Goal: Navigation & Orientation: Find specific page/section

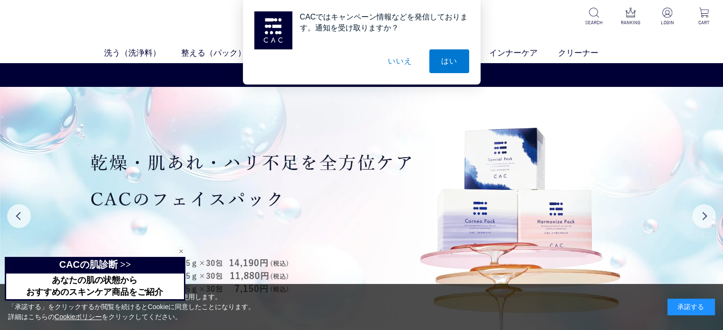
click at [698, 287] on div "当サイトでは、お客様へのサービス向上のためにCookieを使用します。 「承諾する」をクリックするか閲覧を続けるとCookieに同意したことになります。 詳細…" at bounding box center [361, 307] width 723 height 46
click at [701, 300] on div "承諾する" at bounding box center [692, 307] width 48 height 17
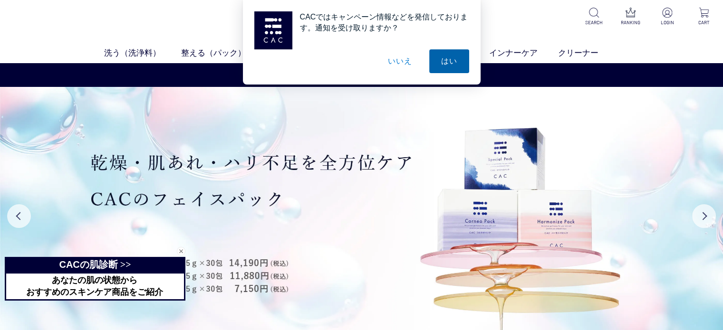
click at [447, 60] on button "はい" at bounding box center [449, 61] width 40 height 24
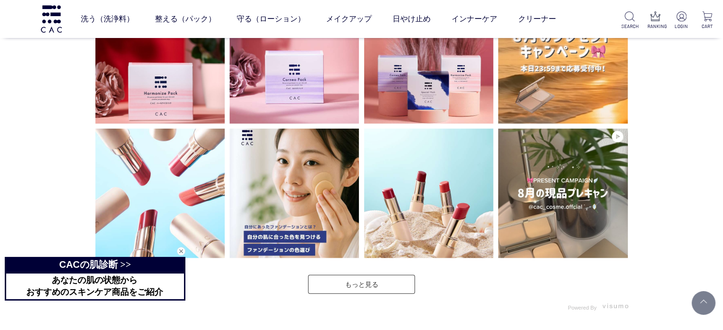
scroll to position [2520, 0]
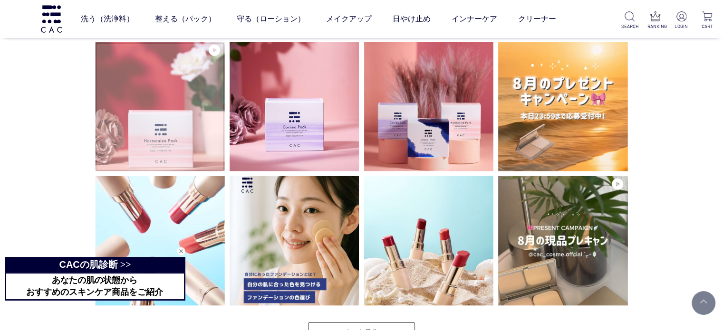
click at [168, 153] on img at bounding box center [160, 107] width 130 height 130
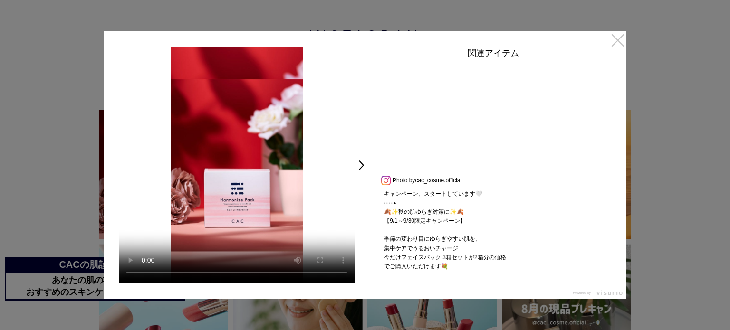
click at [622, 39] on link "×" at bounding box center [618, 39] width 17 height 17
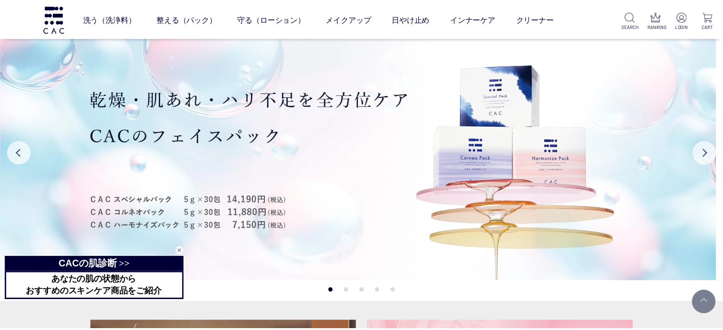
scroll to position [2520, 0]
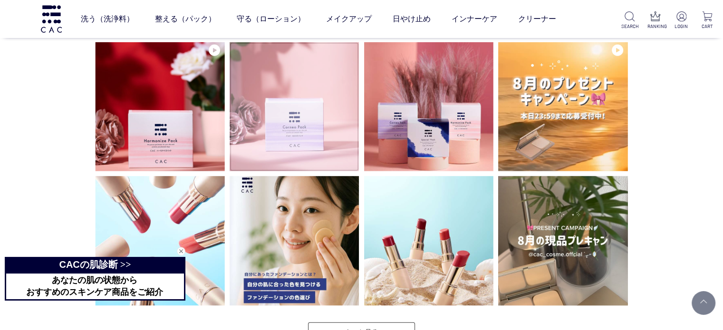
click at [284, 150] on img at bounding box center [295, 107] width 130 height 130
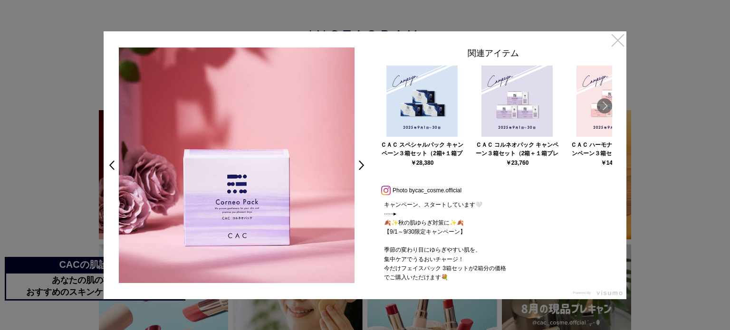
click at [622, 43] on link "×" at bounding box center [618, 39] width 17 height 17
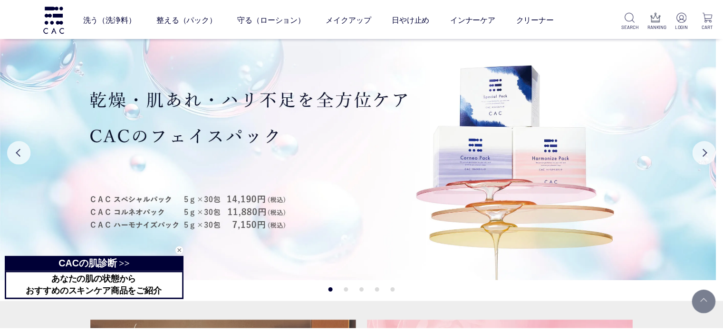
scroll to position [2520, 0]
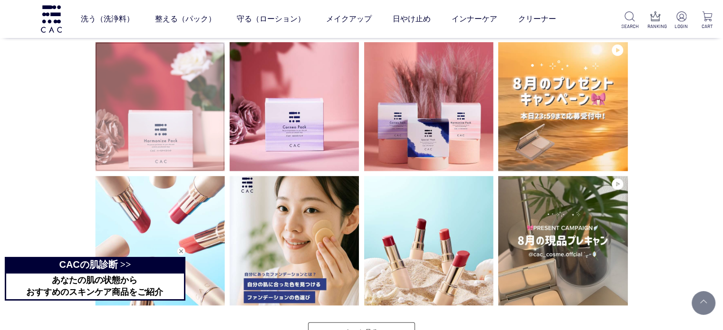
click at [166, 129] on video at bounding box center [160, 107] width 130 height 130
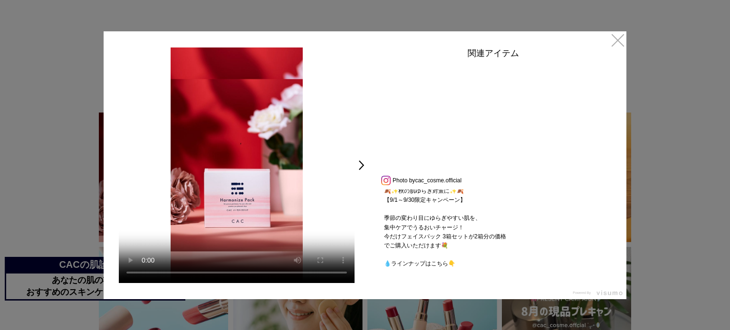
scroll to position [19, 0]
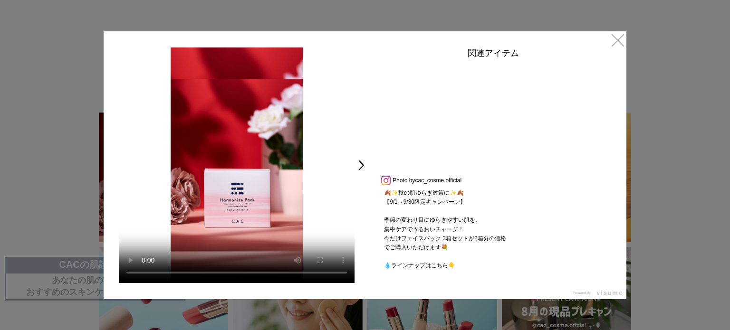
click at [593, 49] on div "関連アイテム" at bounding box center [494, 56] width 238 height 16
click at [607, 31] on div "< キャンペーン、スタートしています🤍 ······▸ 🍂✨秋の肌ゆらぎ対策に✨🍂 【9/1～9/30限定キャンペーン】 季節の変わり目にゆらぎやすい肌を、 …" at bounding box center [365, 165] width 523 height 268
click at [614, 46] on link "×" at bounding box center [618, 39] width 17 height 17
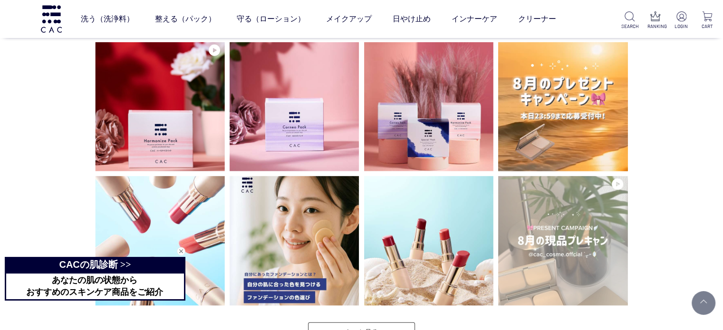
scroll to position [2517, 0]
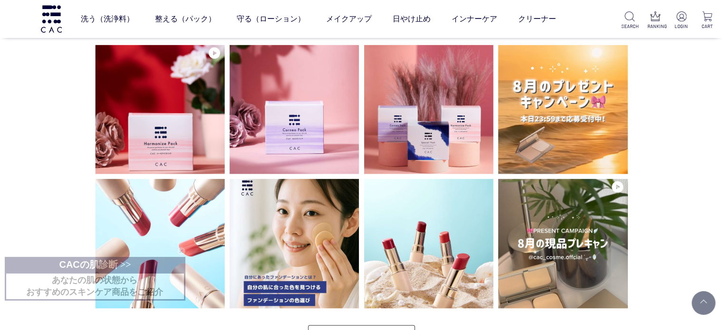
click at [7, 110] on div "INSTAGRAM インスタグラム" at bounding box center [361, 299] width 723 height 779
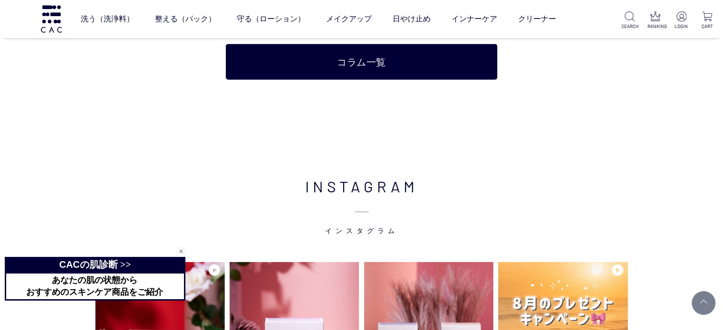
scroll to position [2374, 0]
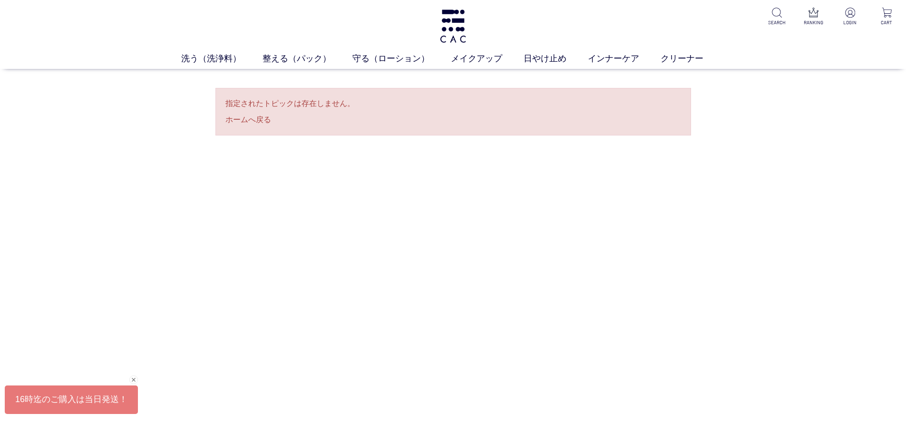
click at [194, 213] on div "買い物かご 買い物かご内の商品 買い物かごは空です... カテゴリから探す 商品一覧 ジャンルから探す 限定品 指定されたトピックは存在しません。 ホームへ戻る" at bounding box center [453, 211] width 906 height 285
click at [470, 23] on div "洗う（洗浄料） 液体洗浄料 パウダー洗浄料 泡洗顔料 グッズ 整える（パック） フェイスパック ヘアパック 守る（ローション） 保湿化粧水 柔軟化粧水 美容液…" at bounding box center [453, 34] width 906 height 69
click at [441, 29] on img at bounding box center [452, 26] width 29 height 33
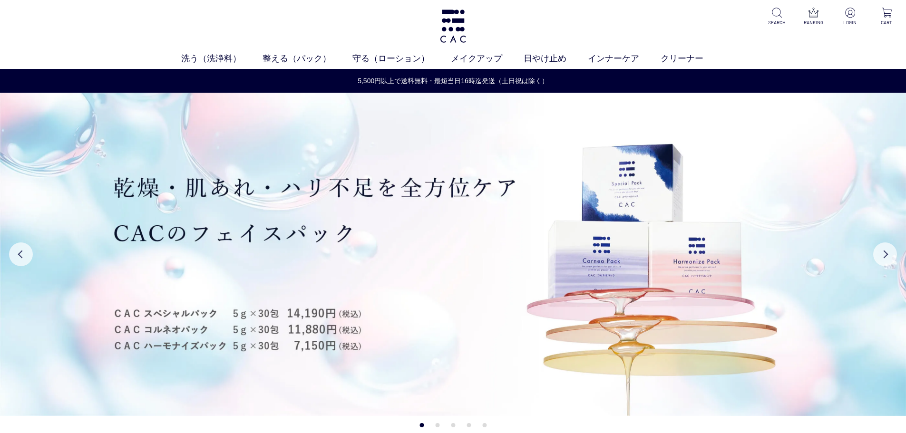
drag, startPoint x: 477, startPoint y: 117, endPoint x: 63, endPoint y: 293, distance: 450.2
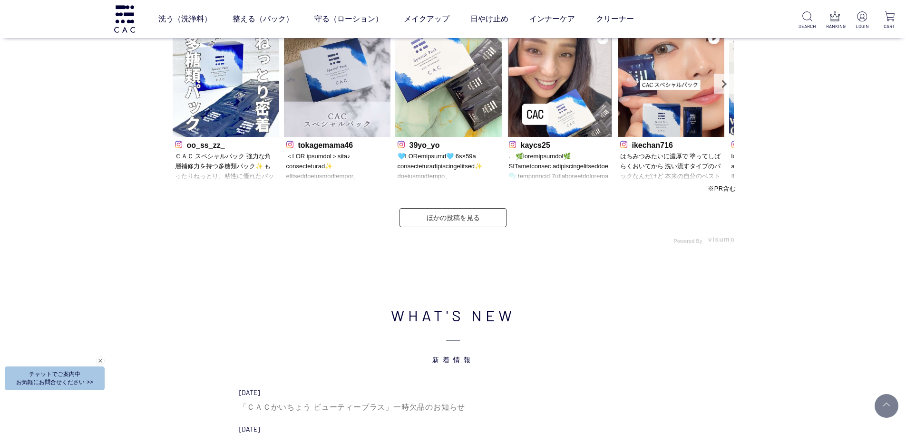
scroll to position [3166, 0]
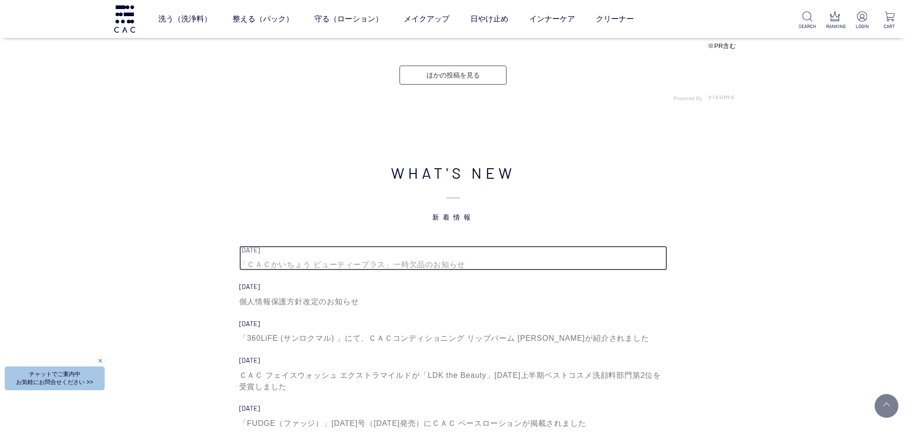
click at [320, 261] on div "「ＣＡＣかいちょう ビューティープラス」一時欠品のお知らせ" at bounding box center [453, 264] width 428 height 11
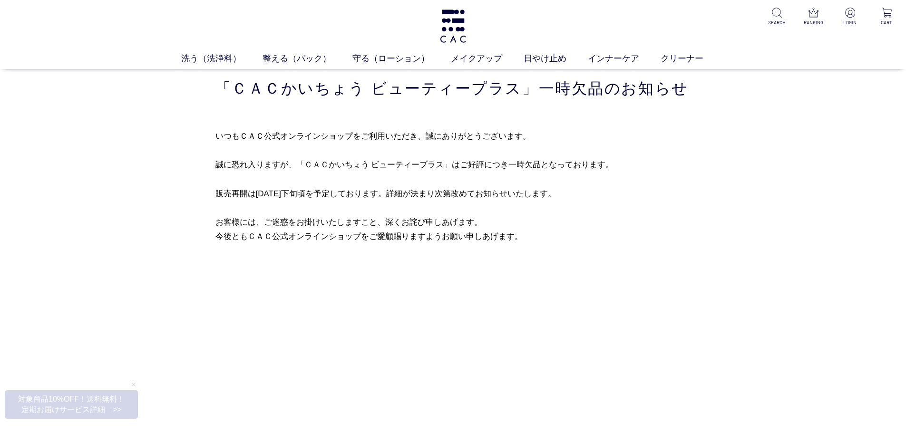
click at [515, 267] on div "買い物かご 買い物かご内の商品 買い物かごは空です... カテゴリから探す 商品一覧 ジャンルから探す 限定品 「ＣＡＣかいちょう ビューティープラス」一時欠…" at bounding box center [453, 211] width 906 height 285
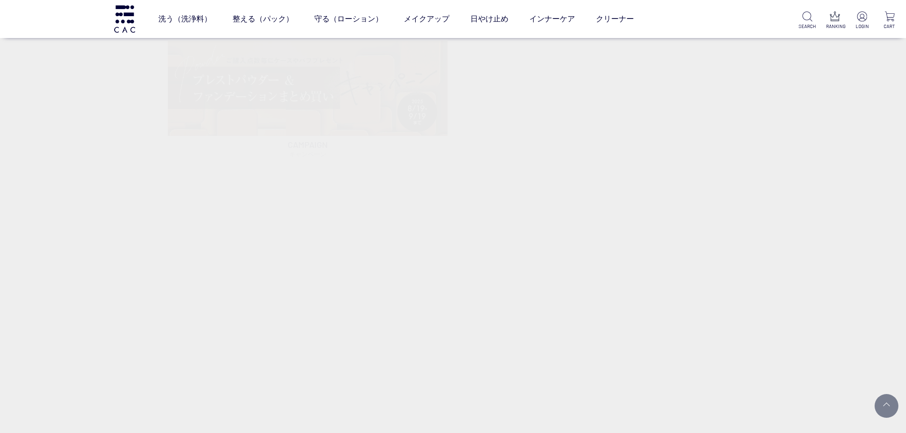
scroll to position [428, 0]
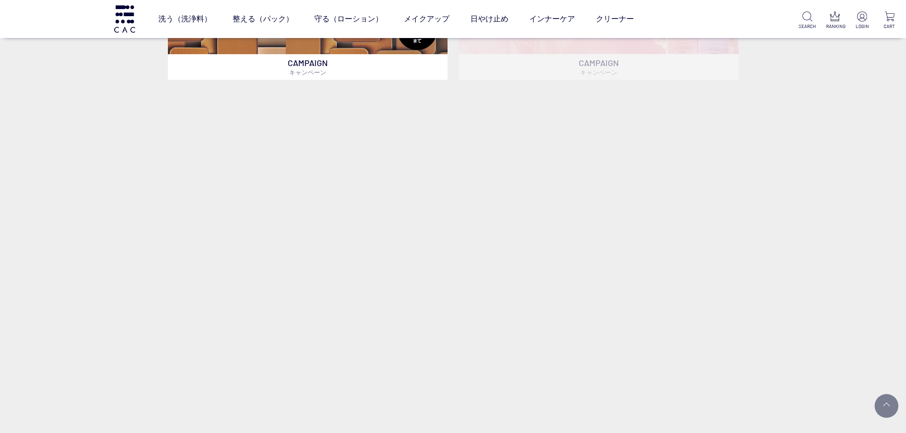
drag, startPoint x: 512, startPoint y: 114, endPoint x: 385, endPoint y: 363, distance: 279.0
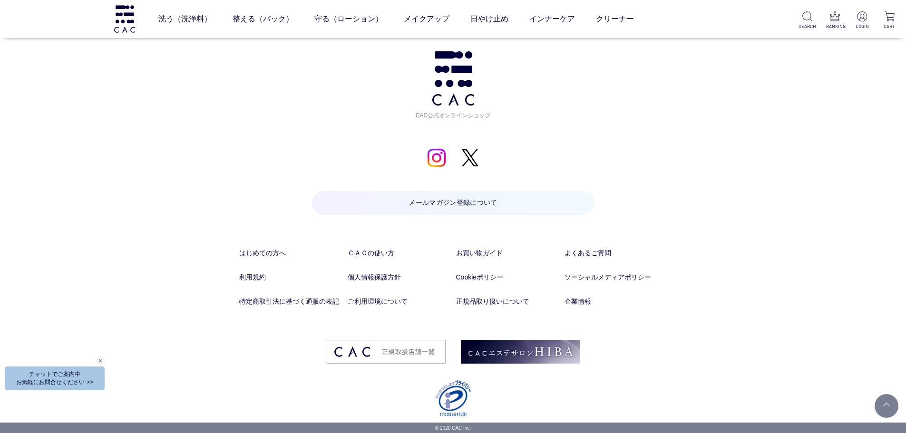
drag, startPoint x: 70, startPoint y: 455, endPoint x: 179, endPoint y: 319, distance: 174.2
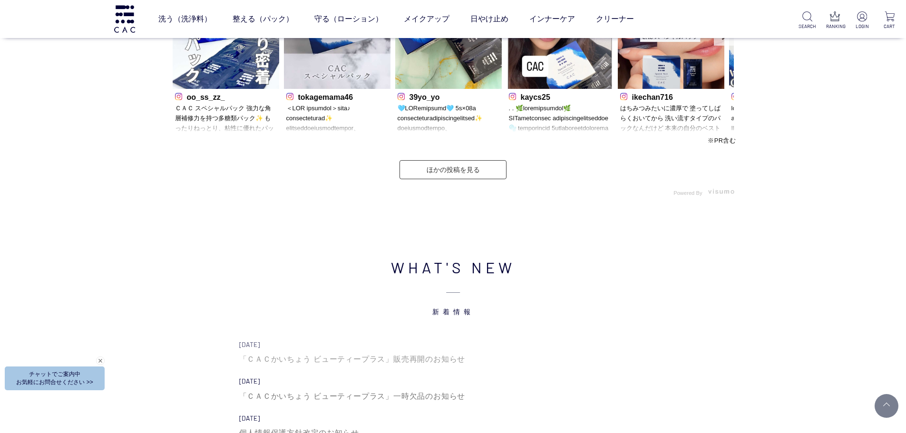
scroll to position [3070, 0]
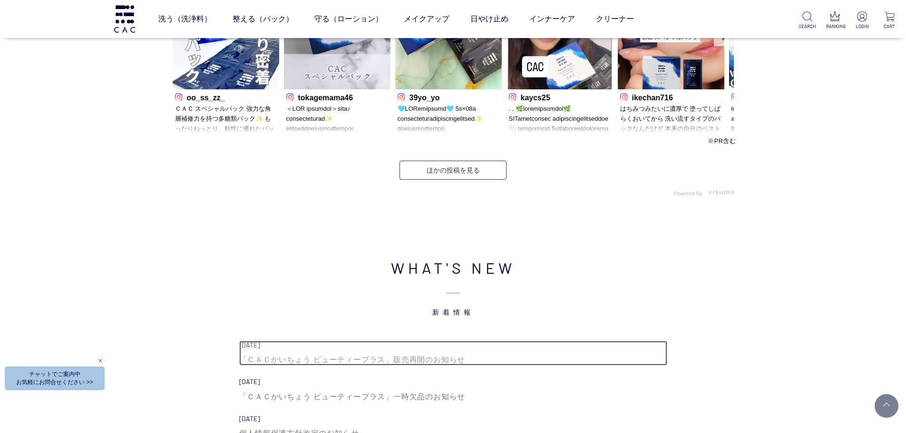
click at [399, 356] on div "「ＣＡＣかいちょう ビューティープラス」販売再開のお知らせ" at bounding box center [453, 359] width 428 height 11
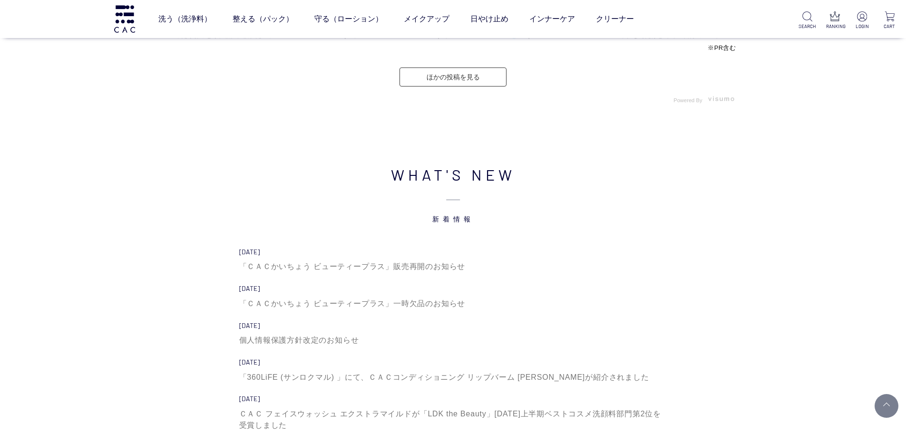
scroll to position [3213, 0]
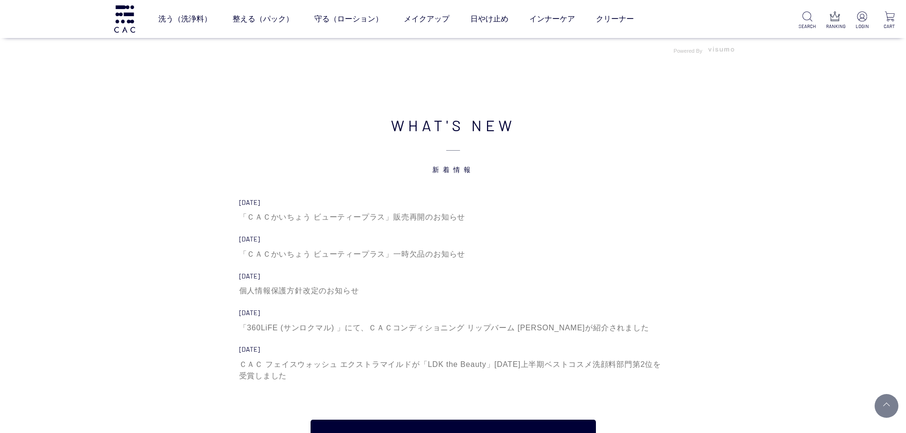
click at [123, 266] on div "WHAT'S NEW 新着情報 2025.09.09 「ＣＡＣかいちょう ビューティープラス」販売再開のお知らせ 2025.09.02 「ＣＡＣかいちょう ビ…" at bounding box center [453, 284] width 906 height 361
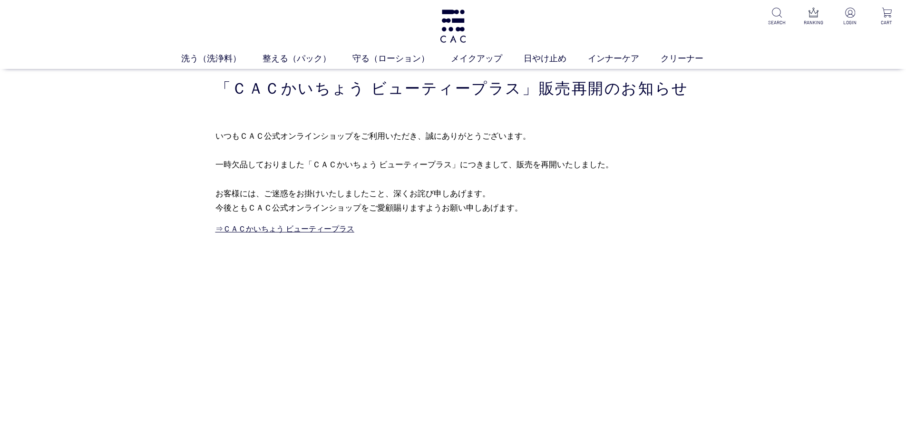
drag, startPoint x: 206, startPoint y: 166, endPoint x: 597, endPoint y: 206, distance: 393.3
click at [597, 206] on div "買い物かご 買い物かご内の商品 買い物かごは空です... カテゴリから探す 商品一覧 ジャンルから探す 限定品 「ＣＡＣかいちょう ビューティープラス」販売再…" at bounding box center [453, 152] width 504 height 167
click at [302, 231] on link "⇒ＣＡＣかいちょう ビューティープラス" at bounding box center [284, 229] width 139 height 8
click at [575, 300] on div "買い物かご 買い物かご内の商品 買い物かごは空です... カテゴリから探す 商品一覧 ジャンルから探す 限定品 「ＣＡＣかいちょう ビューティープラス」販売再…" at bounding box center [453, 211] width 906 height 285
click at [301, 228] on link "⇒ＣＡＣかいちょう ビューティープラス" at bounding box center [284, 229] width 139 height 8
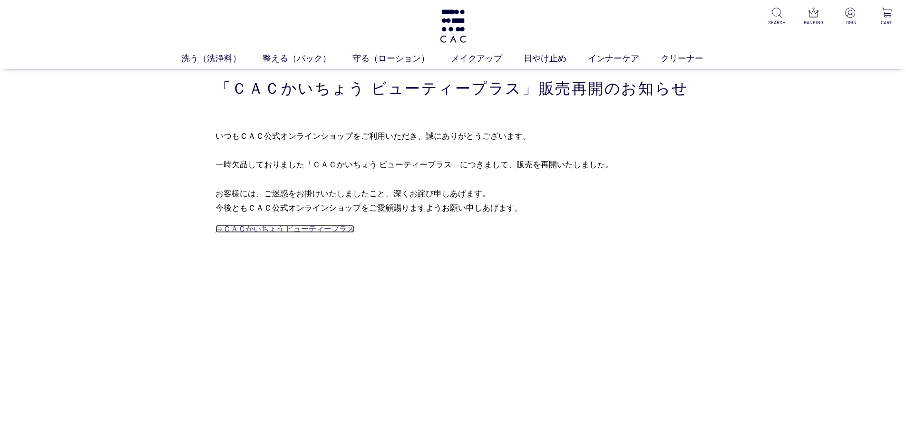
click at [292, 227] on link "⇒ＣＡＣかいちょう ビューティープラス" at bounding box center [284, 229] width 139 height 8
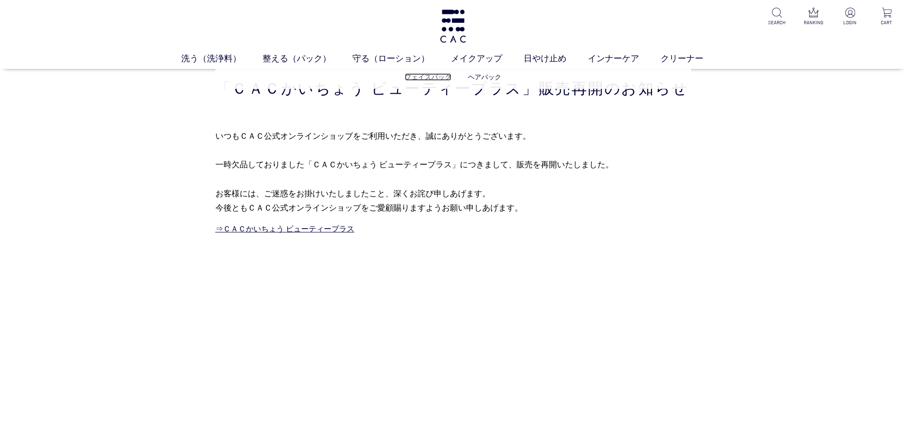
click at [432, 78] on link "フェイスパック" at bounding box center [428, 77] width 47 height 8
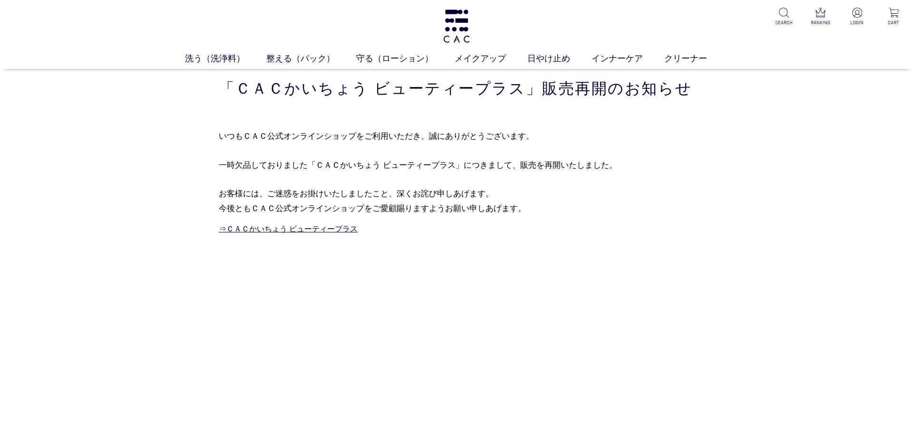
drag, startPoint x: 77, startPoint y: 223, endPoint x: 81, endPoint y: 215, distance: 9.1
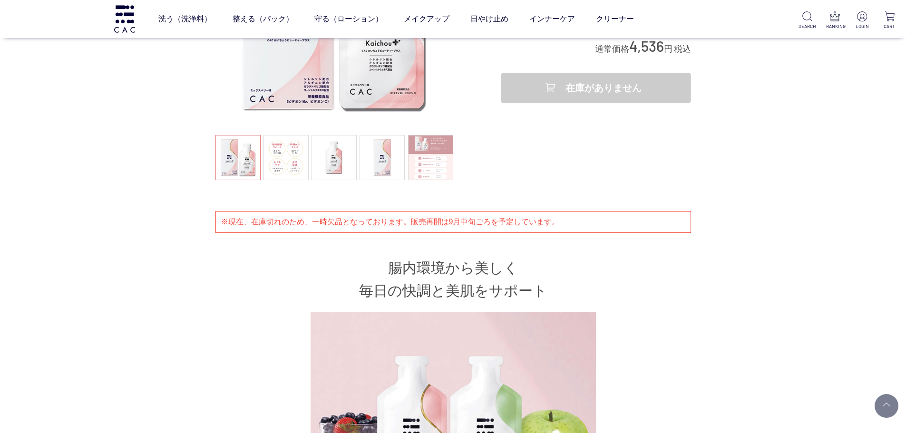
scroll to position [143, 0]
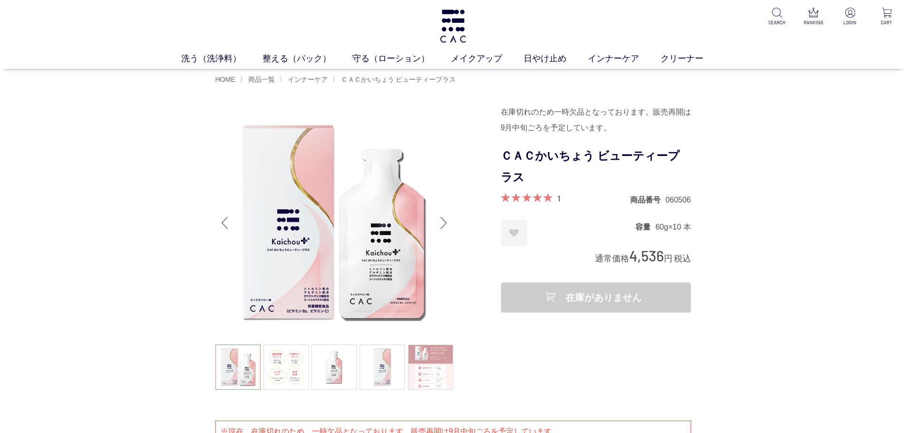
drag, startPoint x: 99, startPoint y: 179, endPoint x: 112, endPoint y: 171, distance: 14.8
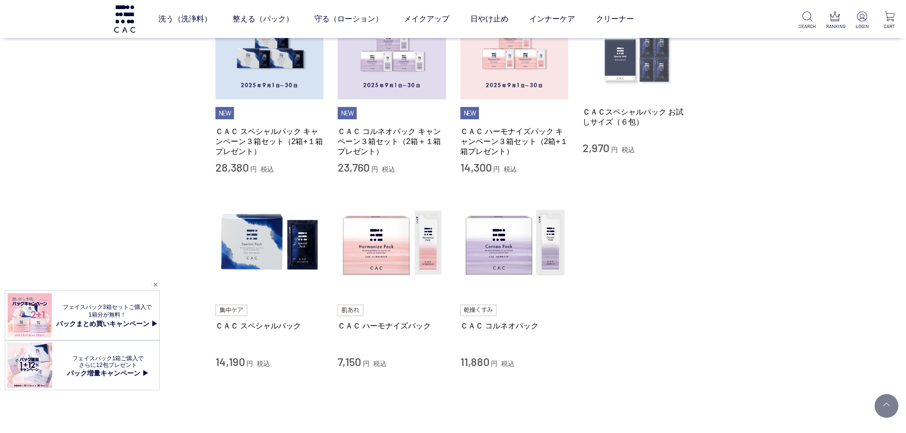
scroll to position [143, 0]
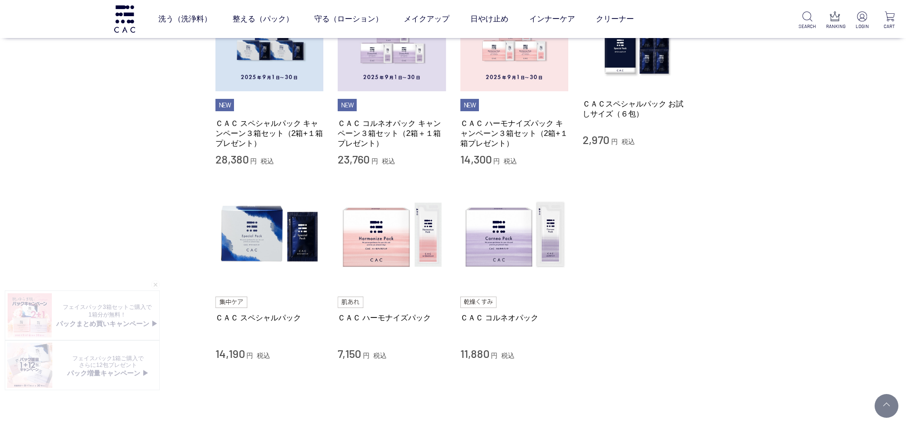
drag, startPoint x: 65, startPoint y: 133, endPoint x: 70, endPoint y: 135, distance: 5.4
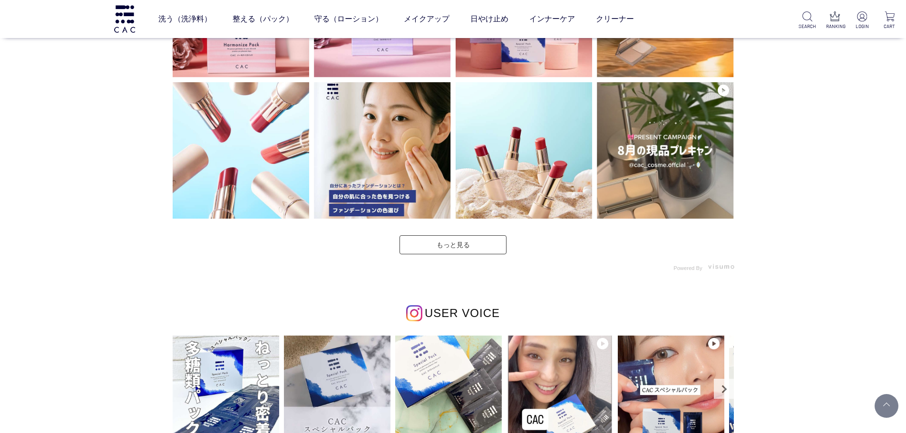
scroll to position [2694, 0]
